Goal: Transaction & Acquisition: Book appointment/travel/reservation

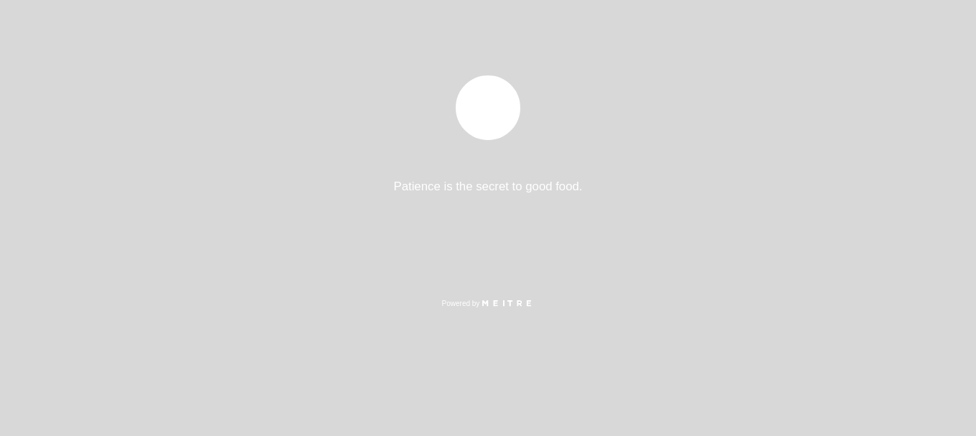
select select "es"
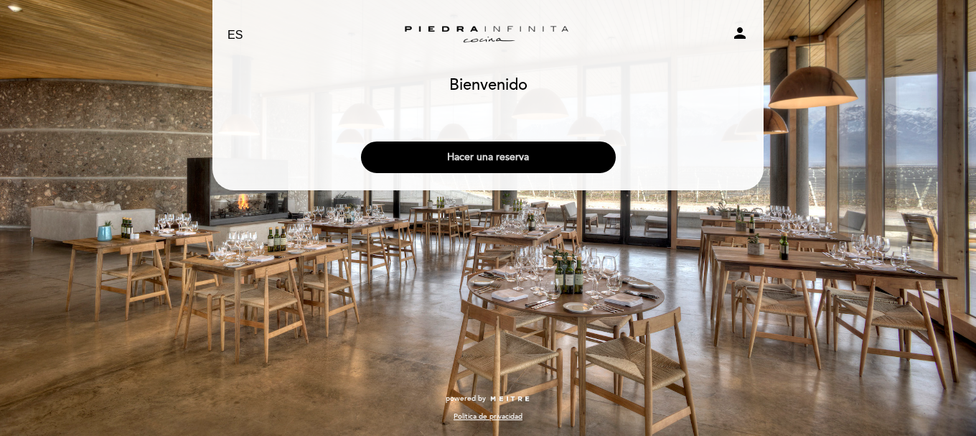
click at [488, 156] on button "Hacer una reserva" at bounding box center [488, 157] width 255 height 32
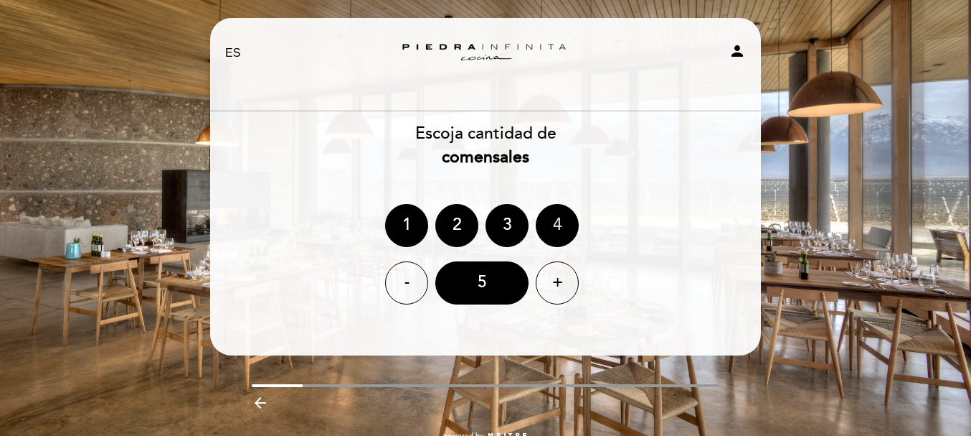
click at [560, 227] on div "4" at bounding box center [557, 225] width 43 height 43
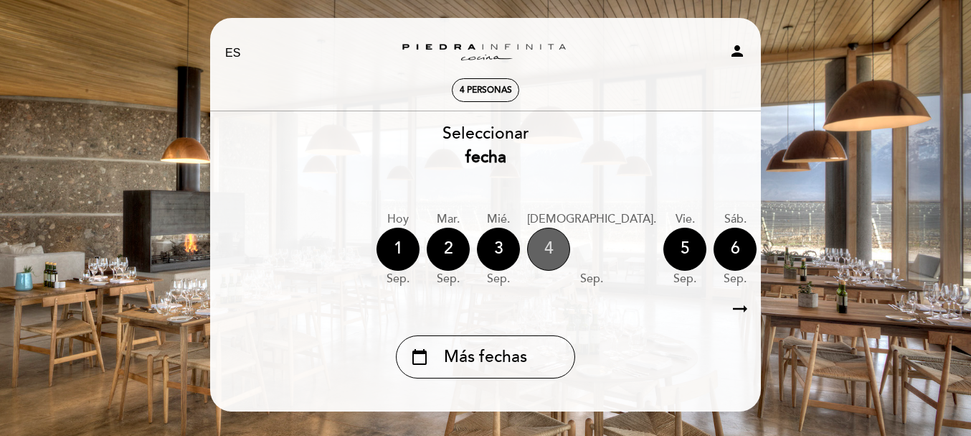
click at [555, 257] on div "4" at bounding box center [548, 248] width 43 height 43
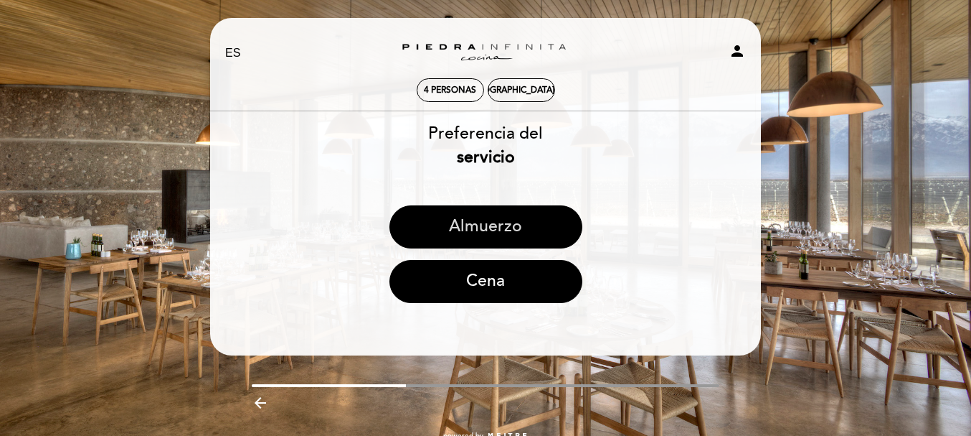
click at [501, 232] on button "Almuerzo" at bounding box center [486, 226] width 193 height 43
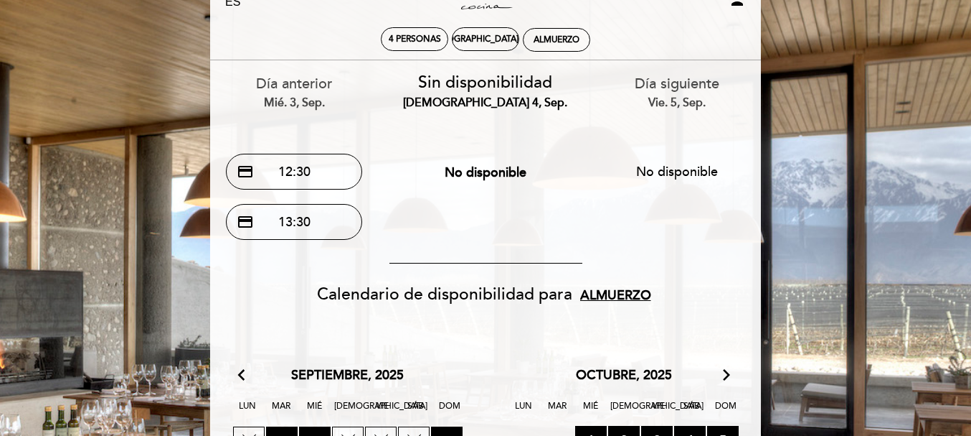
scroll to position [72, 0]
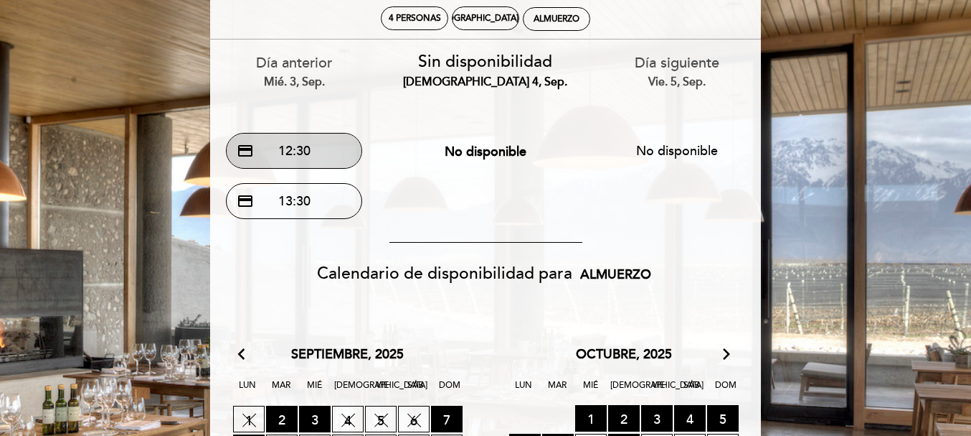
click at [347, 154] on button "credit_card 12:30" at bounding box center [294, 151] width 136 height 36
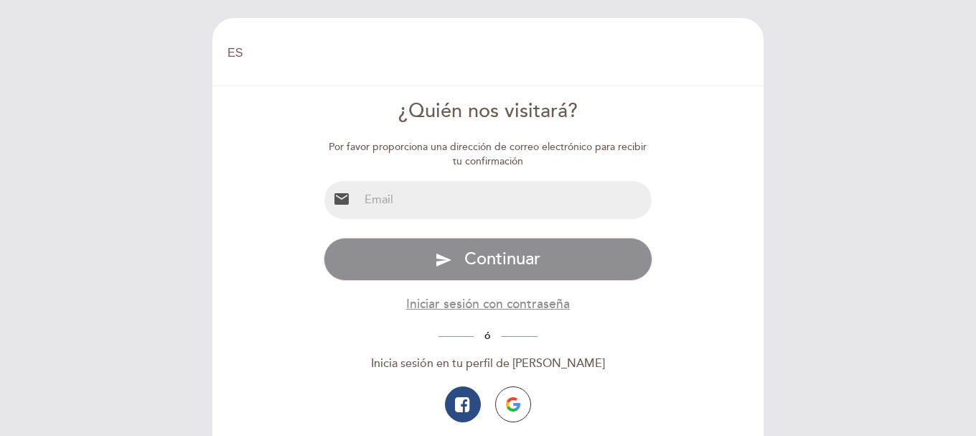
select select "es"
click at [549, 188] on input "email" at bounding box center [505, 200] width 293 height 38
type input "[EMAIL_ADDRESS][DOMAIN_NAME]"
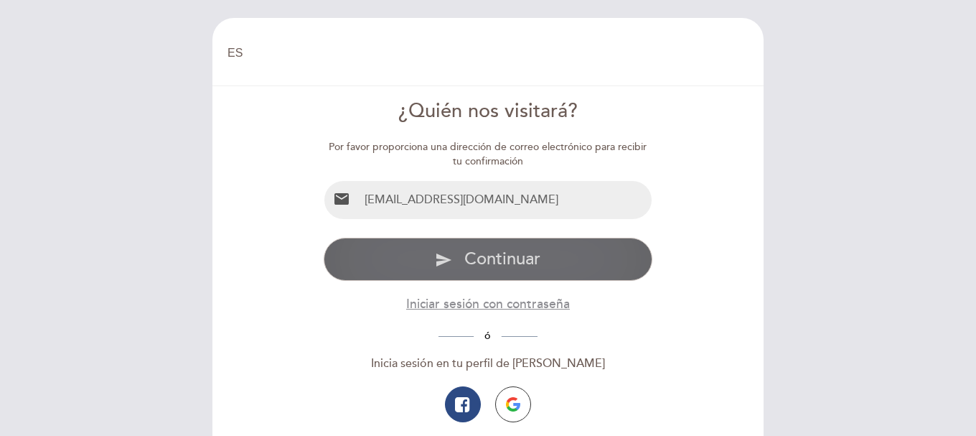
click at [511, 270] on button "send Continuar" at bounding box center [488, 258] width 329 height 43
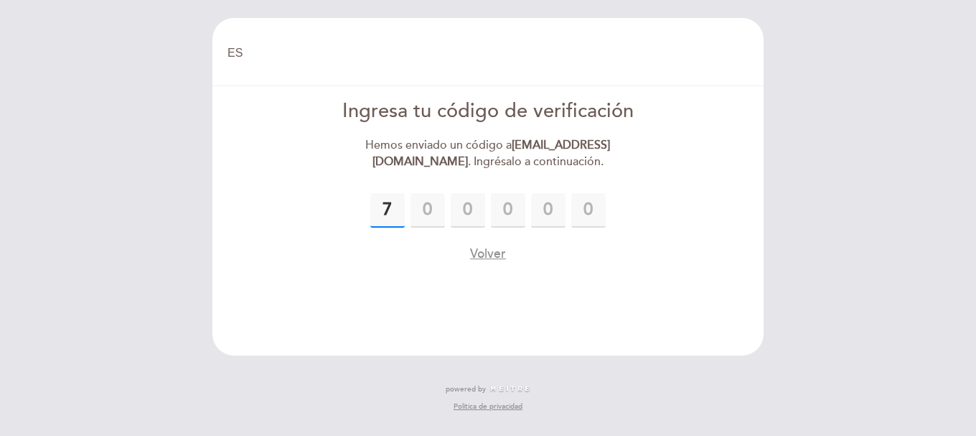
type input "7"
type input "6"
type input "8"
type input "3"
type input "1"
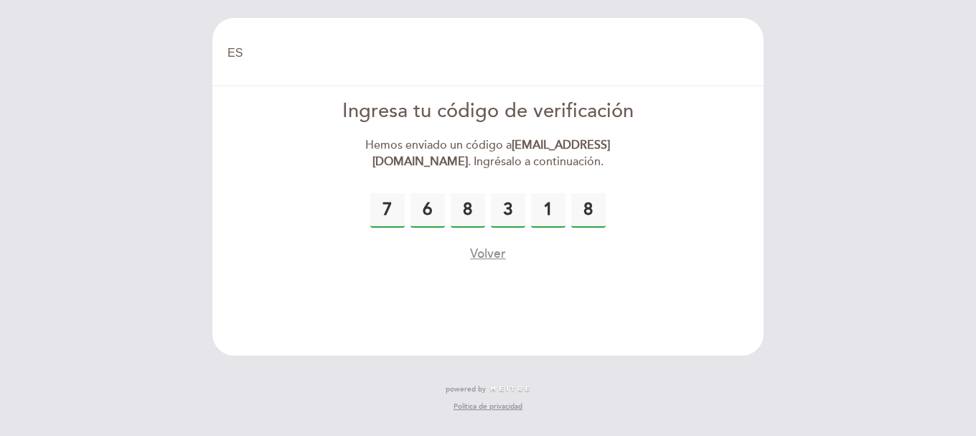
type input "8"
